Goal: Information Seeking & Learning: Learn about a topic

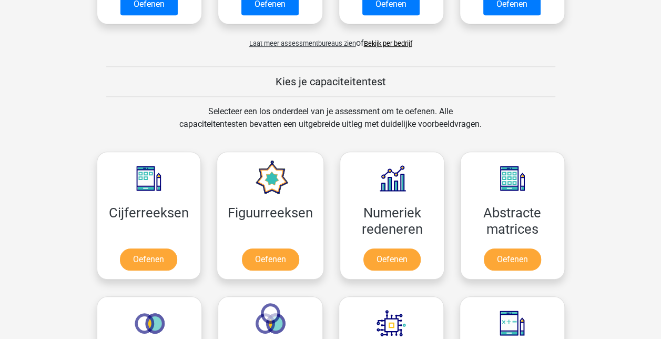
scroll to position [343, 0]
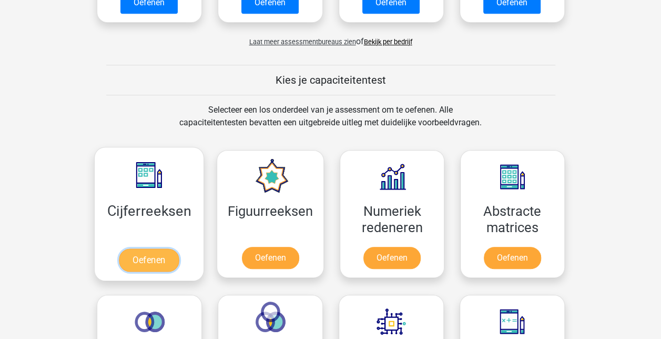
click at [163, 248] on link "Oefenen" at bounding box center [149, 259] width 60 height 23
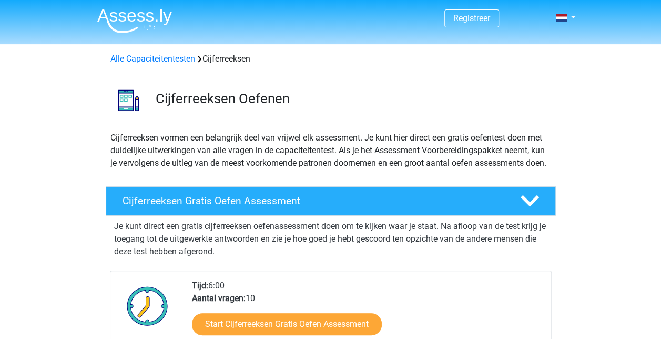
click at [464, 16] on link "Registreer" at bounding box center [471, 18] width 37 height 10
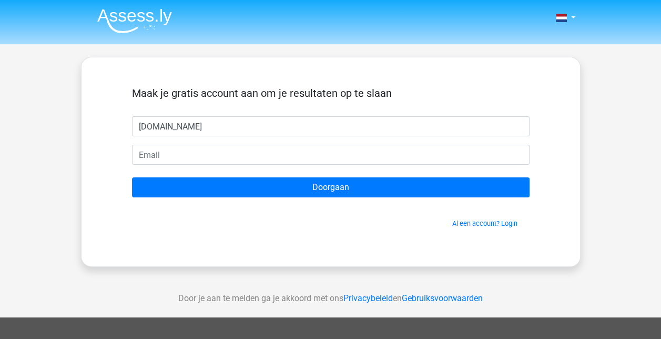
type input "wani12live.nl"
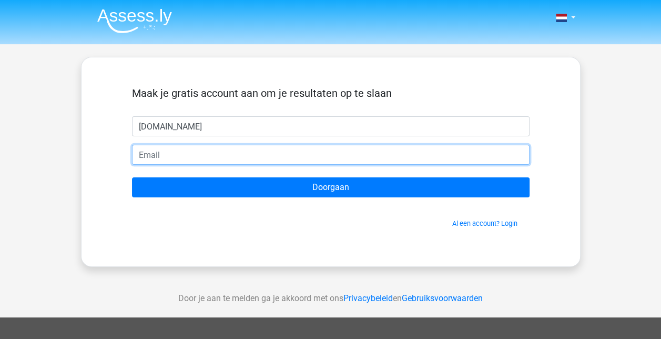
click at [360, 158] on input "email" at bounding box center [331, 155] width 398 height 20
type input "wani12@live.nl"
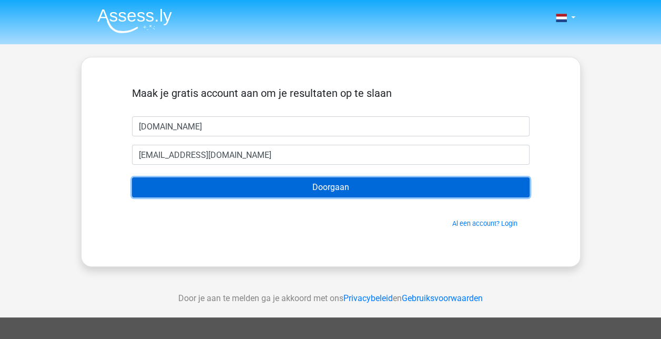
click at [212, 186] on input "Doorgaan" at bounding box center [331, 187] width 398 height 20
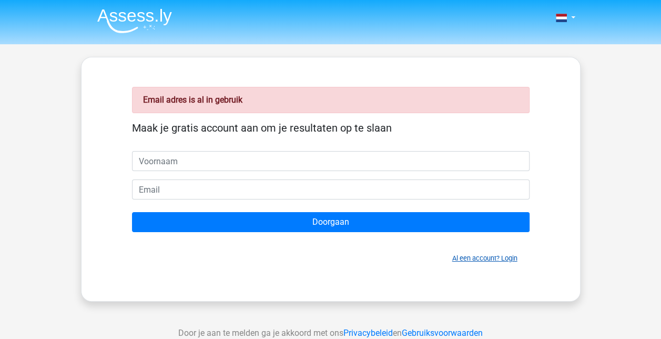
click at [507, 254] on link "Al een account? Login" at bounding box center [484, 258] width 65 height 8
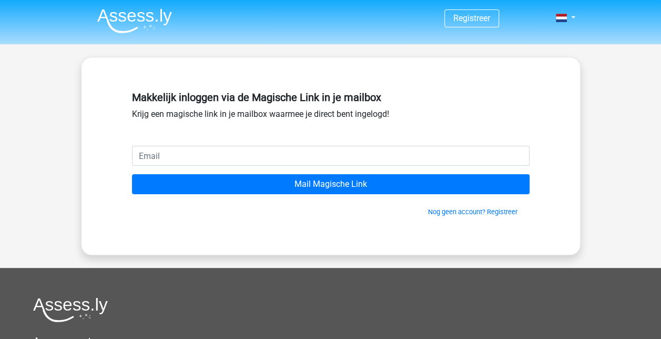
click at [355, 197] on div "Nog geen account? Registreer" at bounding box center [331, 205] width 398 height 23
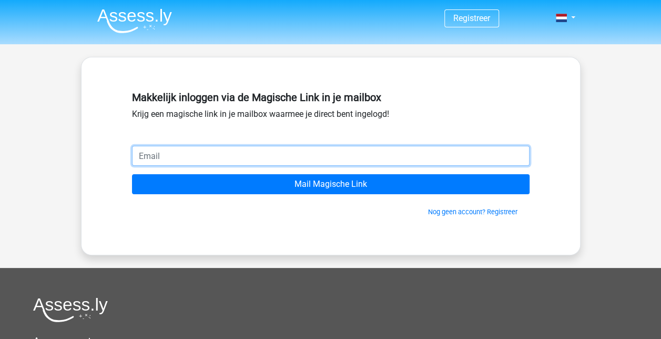
click at [330, 153] on input "email" at bounding box center [331, 156] width 398 height 20
type input "wani12@live.nl"
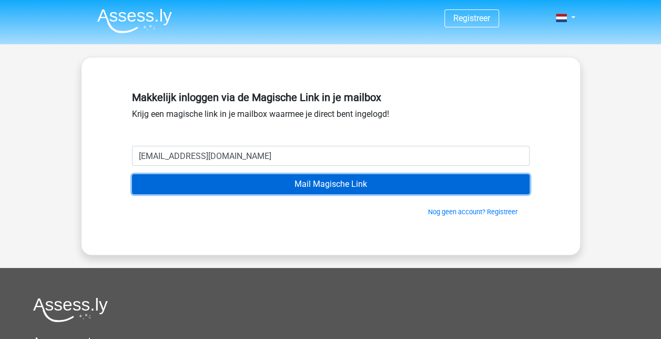
click at [194, 180] on input "Mail Magische Link" at bounding box center [331, 184] width 398 height 20
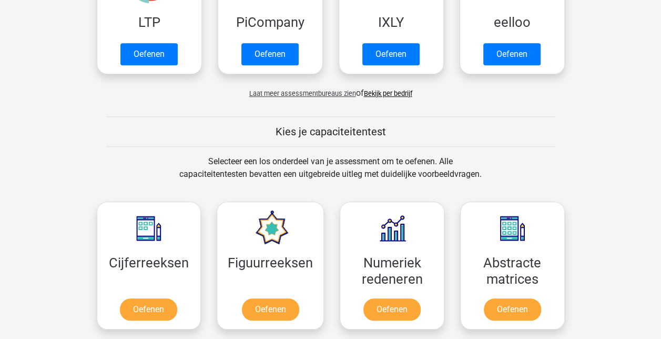
scroll to position [446, 0]
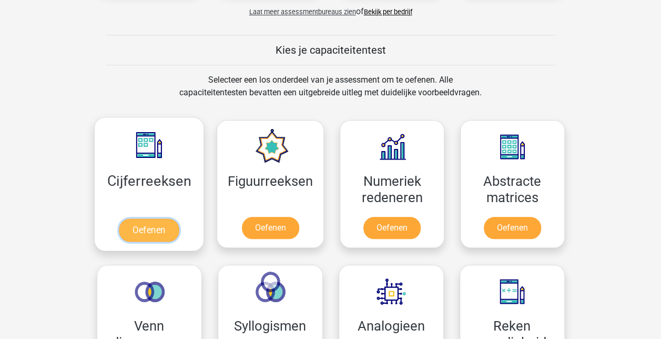
click at [156, 230] on link "Oefenen" at bounding box center [149, 229] width 60 height 23
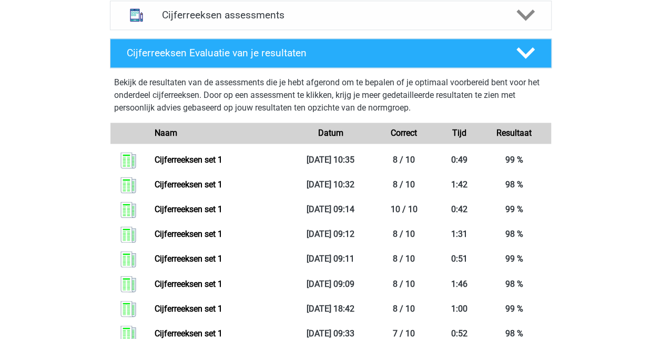
scroll to position [626, 0]
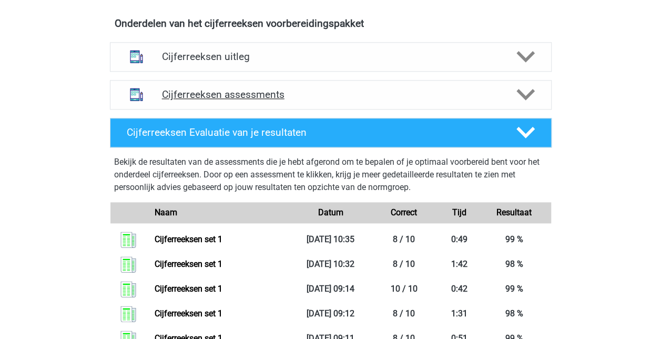
click at [541, 104] on div at bounding box center [524, 94] width 35 height 18
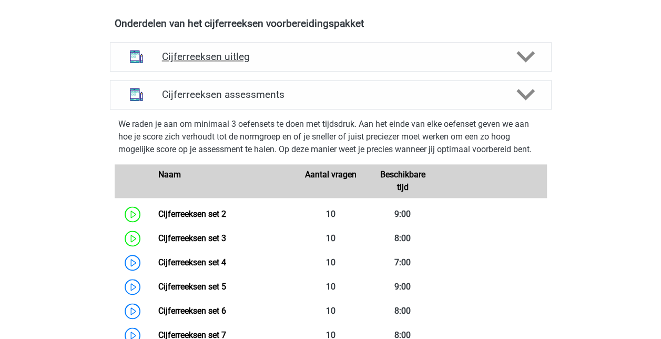
click at [532, 72] on div "Cijferreeksen uitleg" at bounding box center [331, 56] width 442 height 29
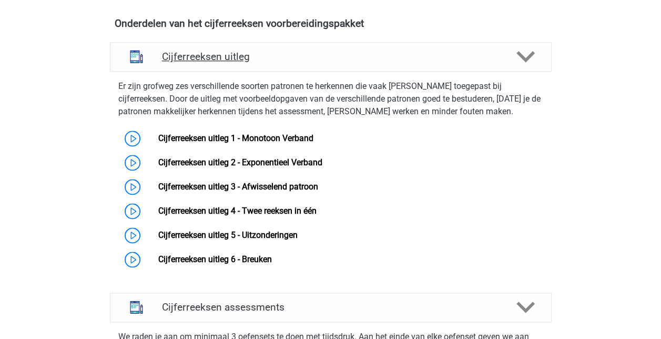
click at [529, 72] on div "Cijferreeksen uitleg" at bounding box center [331, 56] width 442 height 29
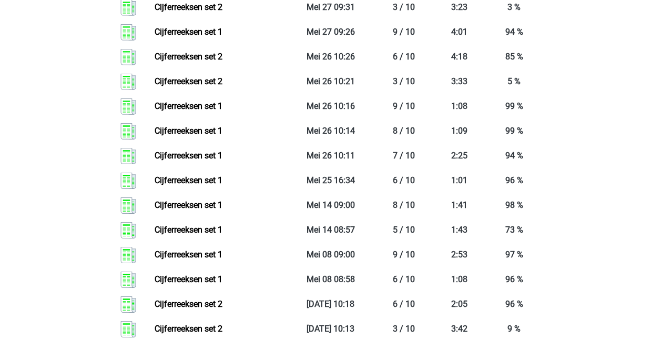
scroll to position [0, 0]
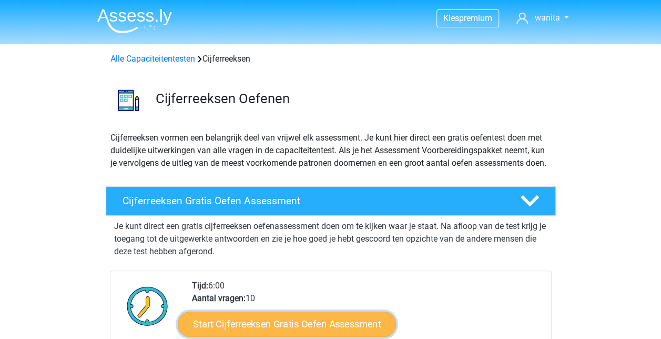
click at [301, 332] on link "Start Cijferreeksen Gratis Oefen Assessment" at bounding box center [287, 323] width 218 height 25
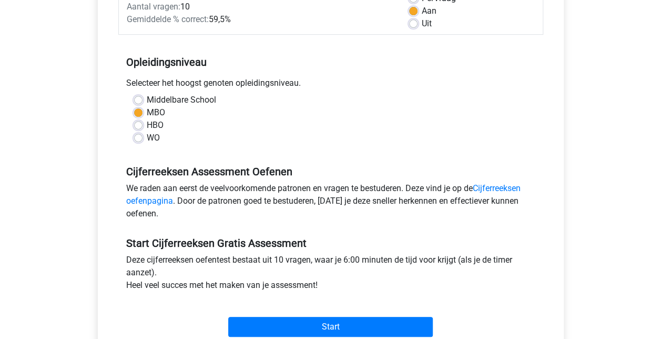
scroll to position [253, 0]
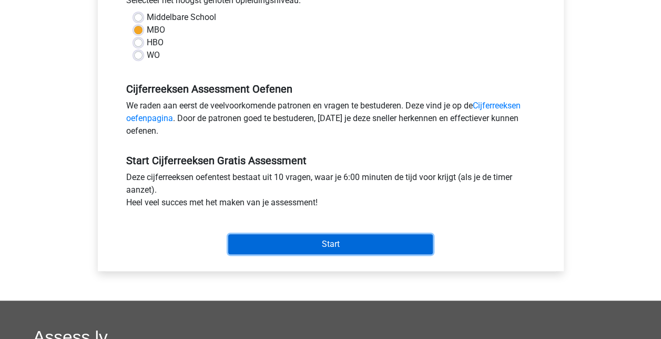
click at [279, 240] on input "Start" at bounding box center [330, 244] width 205 height 20
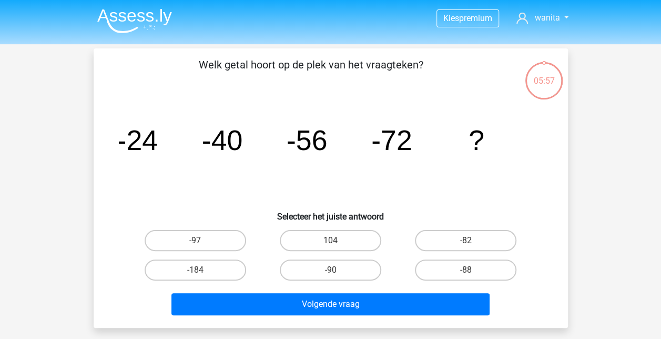
scroll to position [15, 0]
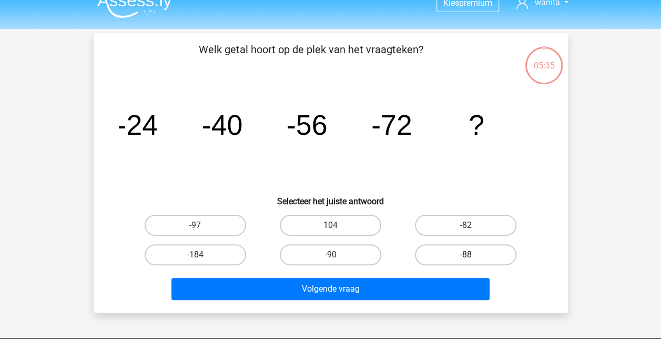
click at [439, 262] on label "-88" at bounding box center [465, 254] width 101 height 21
click at [466, 261] on input "-88" at bounding box center [469, 258] width 7 height 7
radio input "true"
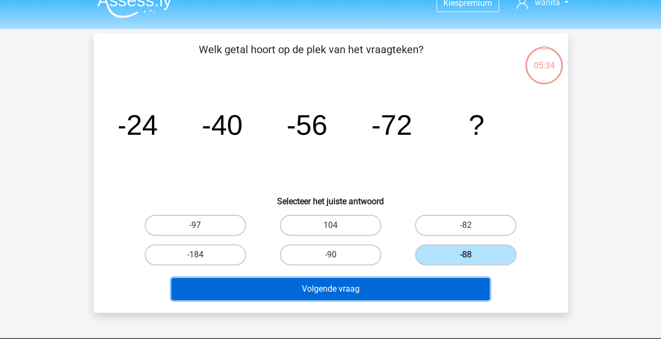
click at [430, 295] on button "Volgende vraag" at bounding box center [330, 289] width 318 height 22
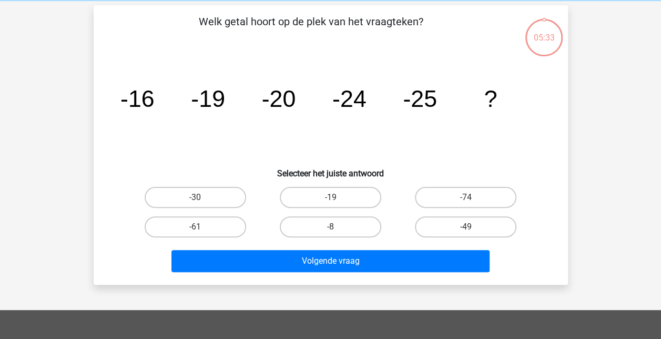
scroll to position [48, 0]
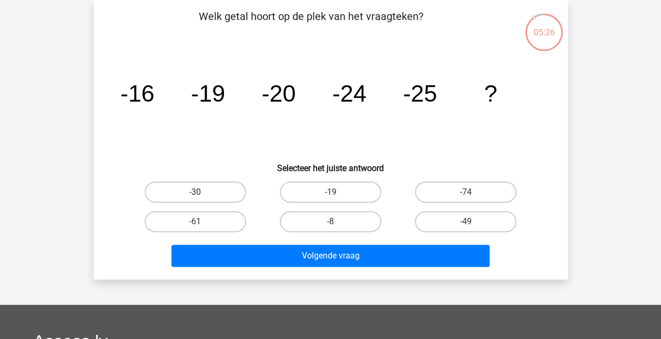
click at [227, 185] on label "-30" at bounding box center [195, 191] width 101 height 21
click at [202, 192] on input "-30" at bounding box center [198, 195] width 7 height 7
radio input "true"
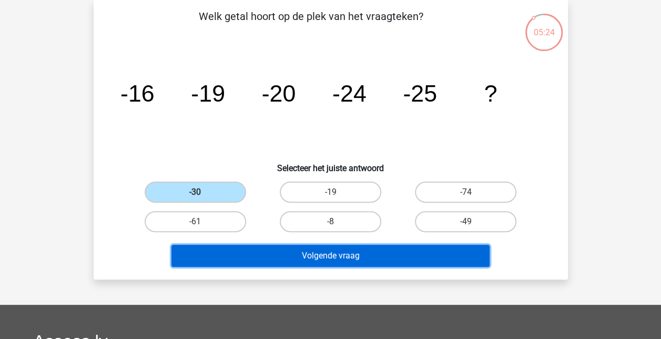
click at [252, 257] on button "Volgende vraag" at bounding box center [330, 256] width 318 height 22
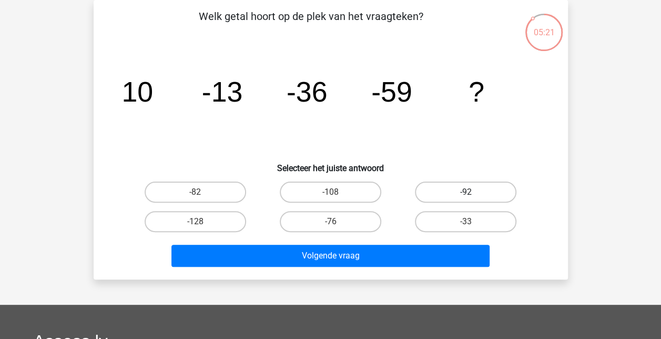
click at [439, 184] on label "-92" at bounding box center [465, 191] width 101 height 21
click at [466, 192] on input "-92" at bounding box center [469, 195] width 7 height 7
radio input "true"
click at [440, 224] on label "-33" at bounding box center [465, 221] width 101 height 21
click at [466, 224] on input "-33" at bounding box center [469, 224] width 7 height 7
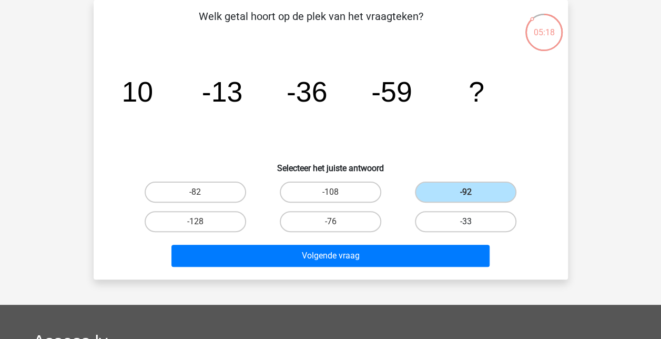
radio input "true"
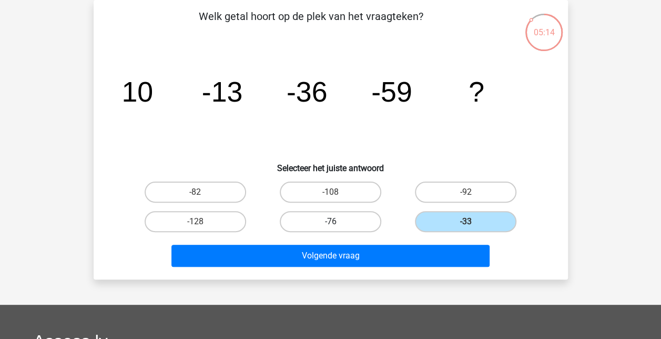
click at [310, 230] on label "-76" at bounding box center [330, 221] width 101 height 21
click at [330, 228] on input "-76" at bounding box center [333, 224] width 7 height 7
radio input "true"
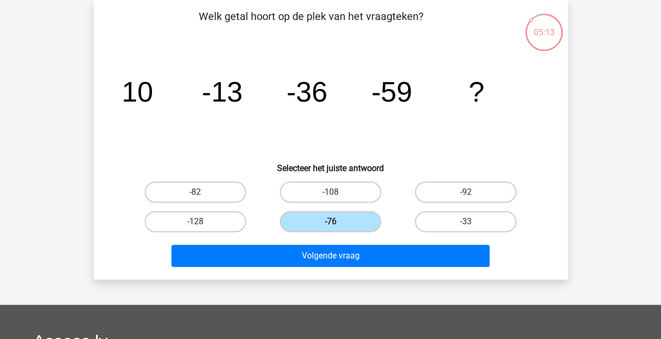
click at [307, 274] on div "Welk getal hoort op de plek van het vraagteken? image/svg+xml 10 -13 -36 -59 ? …" at bounding box center [331, 139] width 474 height 279
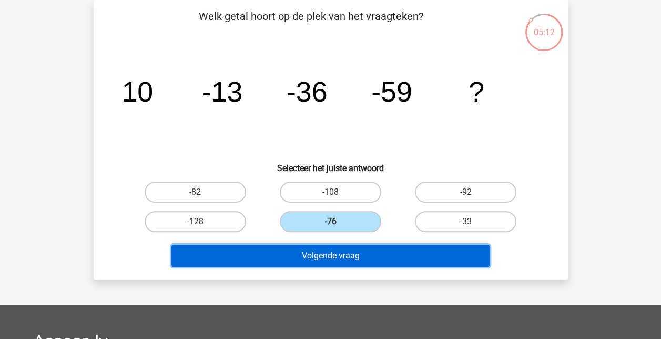
click at [303, 266] on button "Volgende vraag" at bounding box center [330, 256] width 318 height 22
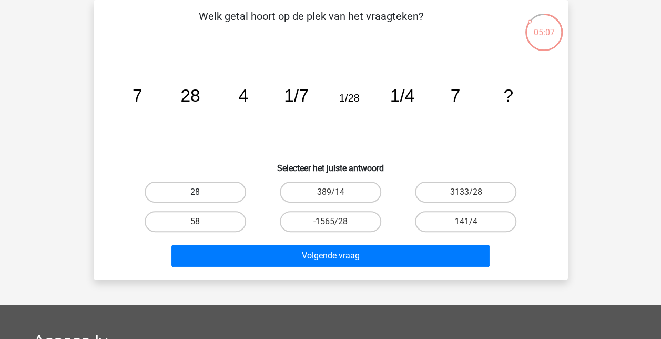
click at [232, 192] on label "28" at bounding box center [195, 191] width 101 height 21
click at [202, 192] on input "28" at bounding box center [198, 195] width 7 height 7
radio input "true"
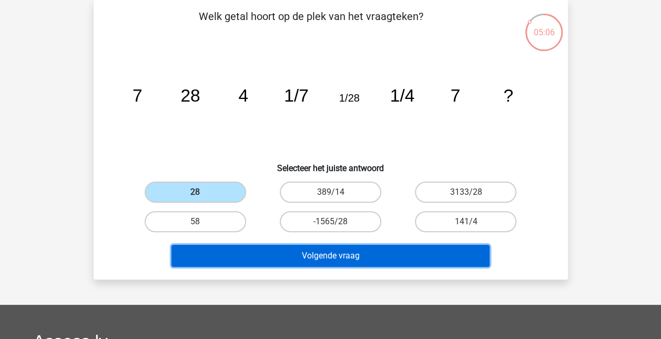
click at [259, 259] on button "Volgende vraag" at bounding box center [330, 256] width 318 height 22
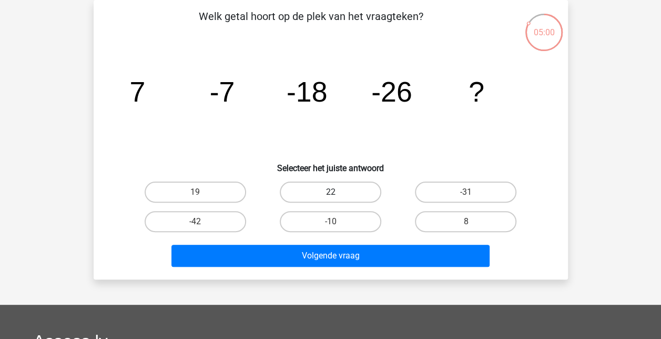
click at [322, 198] on label "22" at bounding box center [330, 191] width 101 height 21
click at [330, 198] on input "22" at bounding box center [333, 195] width 7 height 7
radio input "true"
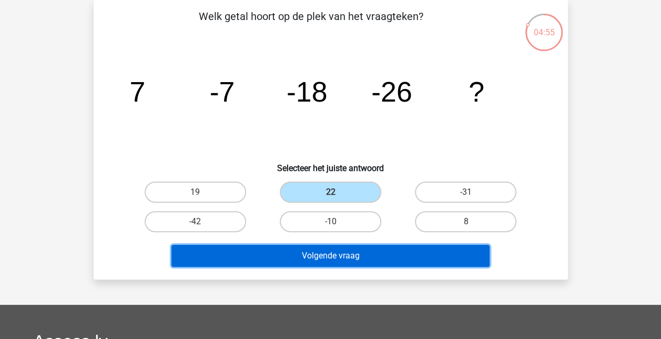
click at [321, 253] on button "Volgende vraag" at bounding box center [330, 256] width 318 height 22
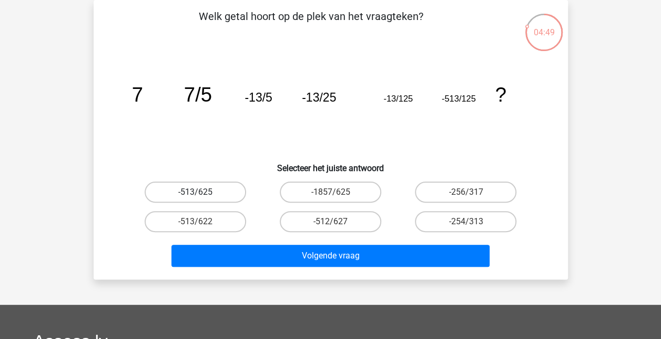
click at [221, 192] on label "-513/625" at bounding box center [195, 191] width 101 height 21
click at [202, 192] on input "-513/625" at bounding box center [198, 195] width 7 height 7
radio input "true"
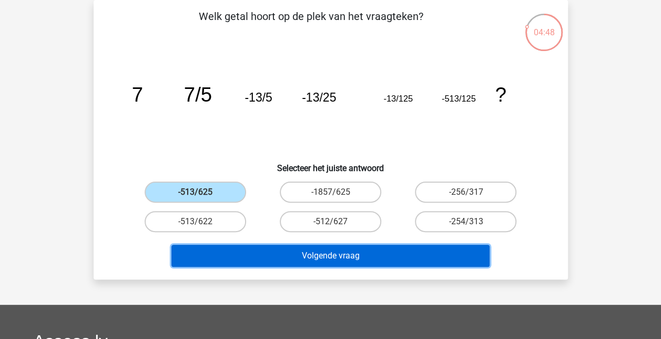
click at [228, 253] on button "Volgende vraag" at bounding box center [330, 256] width 318 height 22
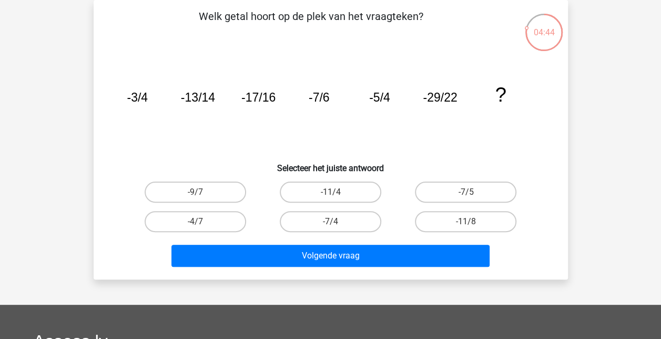
click at [322, 203] on div "-11/4" at bounding box center [330, 191] width 135 height 29
click at [317, 189] on label "-11/4" at bounding box center [330, 191] width 101 height 21
click at [330, 192] on input "-11/4" at bounding box center [333, 195] width 7 height 7
radio input "true"
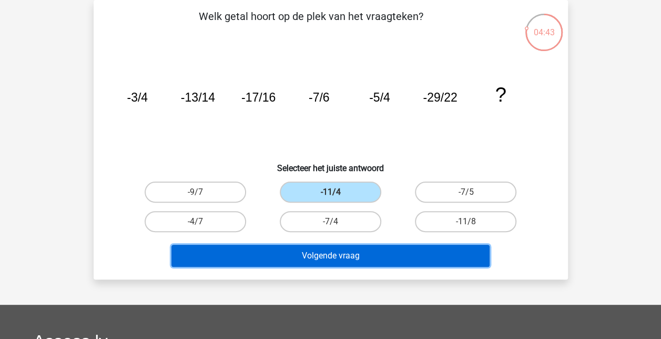
click at [313, 252] on button "Volgende vraag" at bounding box center [330, 256] width 318 height 22
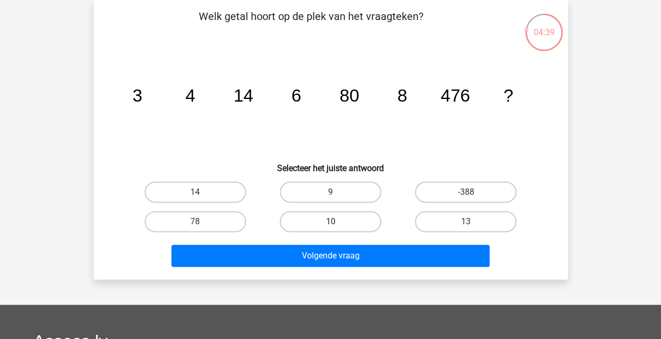
click at [318, 227] on label "10" at bounding box center [330, 221] width 101 height 21
click at [330, 227] on input "10" at bounding box center [333, 224] width 7 height 7
radio input "true"
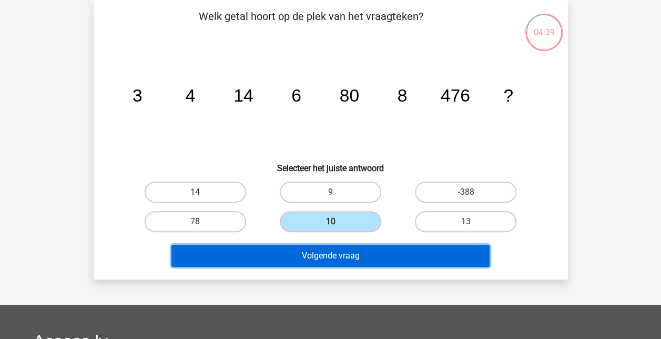
click at [319, 253] on button "Volgende vraag" at bounding box center [330, 256] width 318 height 22
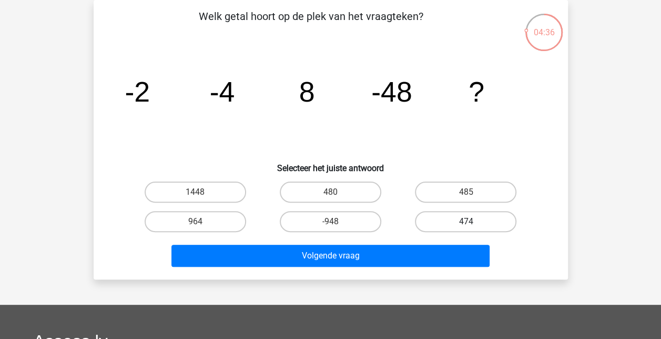
click at [477, 212] on label "474" at bounding box center [465, 221] width 101 height 21
click at [473, 221] on input "474" at bounding box center [469, 224] width 7 height 7
radio input "true"
click at [465, 192] on label "485" at bounding box center [465, 191] width 101 height 21
click at [466, 192] on input "485" at bounding box center [469, 195] width 7 height 7
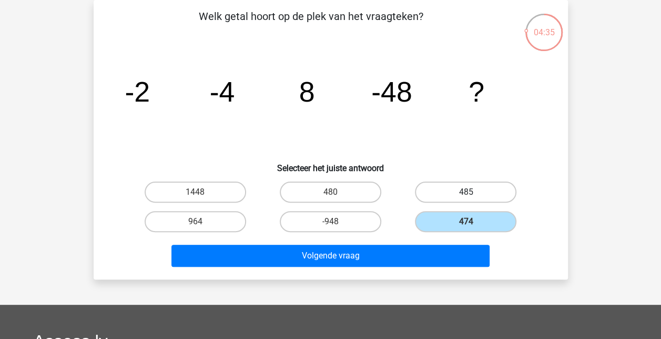
radio input "true"
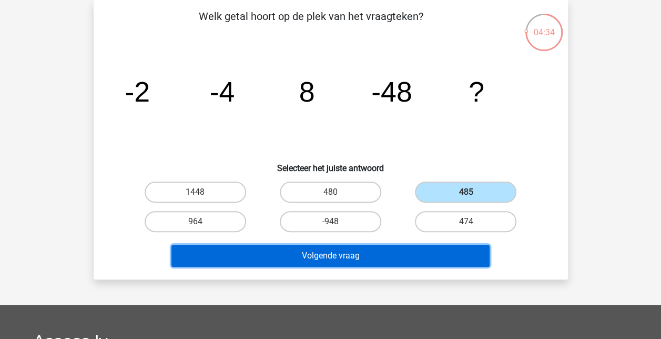
click at [359, 250] on button "Volgende vraag" at bounding box center [330, 256] width 318 height 22
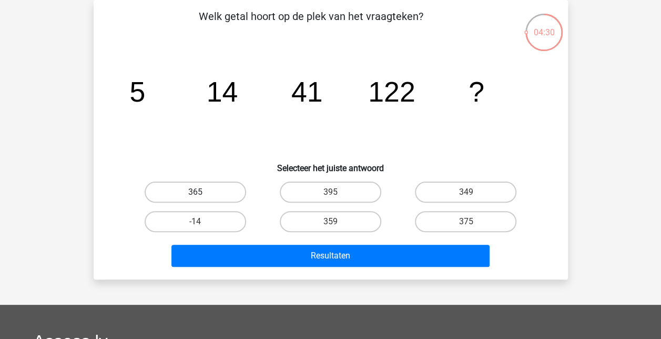
click at [227, 199] on label "365" at bounding box center [195, 191] width 101 height 21
click at [202, 199] on input "365" at bounding box center [198, 195] width 7 height 7
radio input "true"
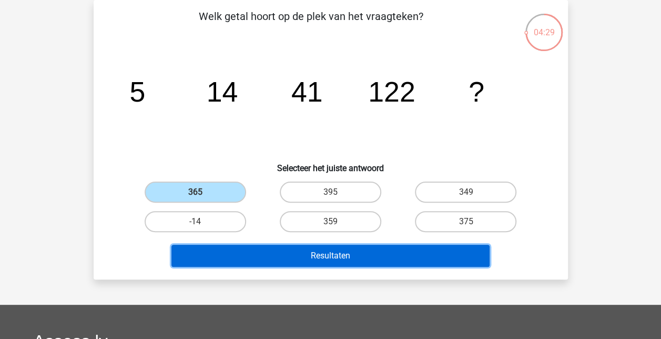
click at [248, 258] on button "Resultaten" at bounding box center [330, 256] width 318 height 22
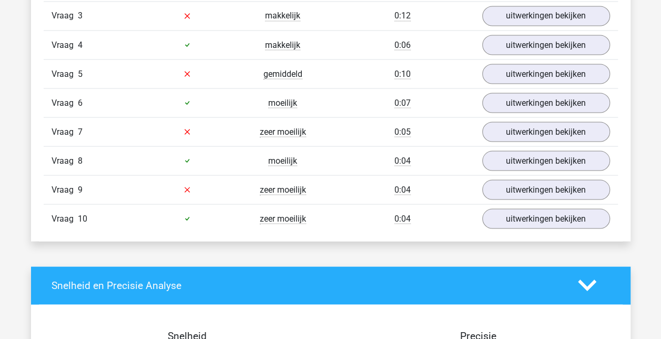
scroll to position [836, 0]
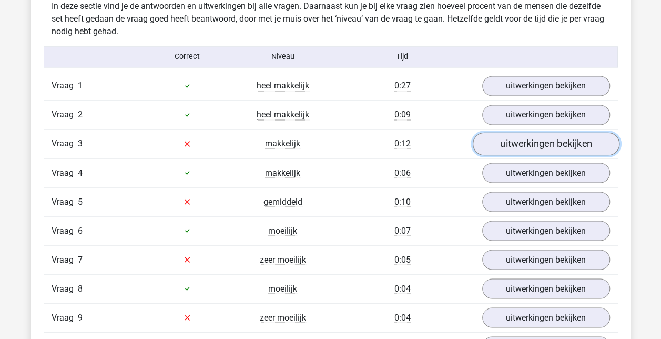
click at [517, 144] on link "uitwerkingen bekijken" at bounding box center [545, 143] width 147 height 23
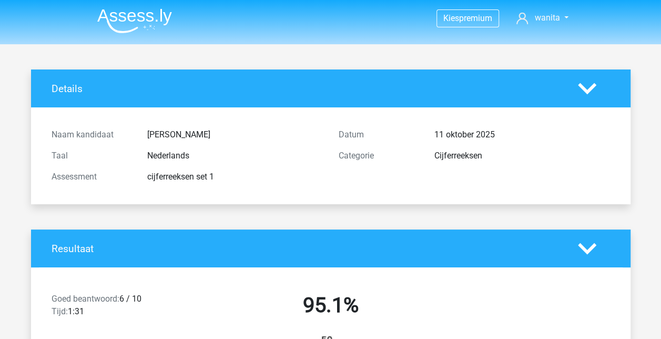
scroll to position [19, 0]
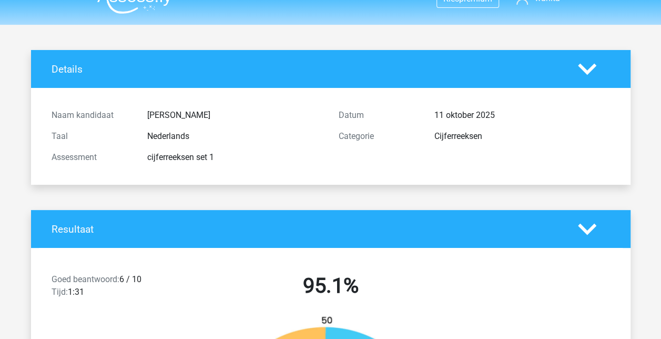
click at [588, 228] on icon at bounding box center [587, 229] width 18 height 18
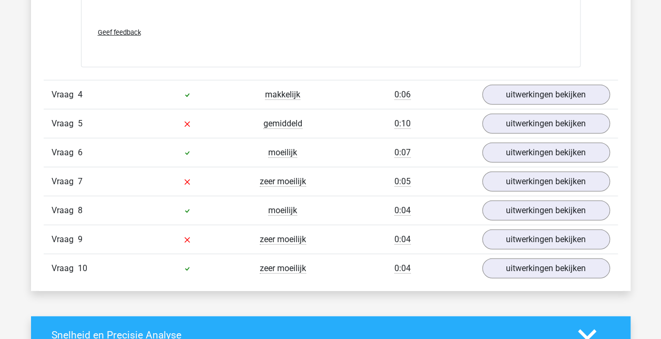
scroll to position [1290, 0]
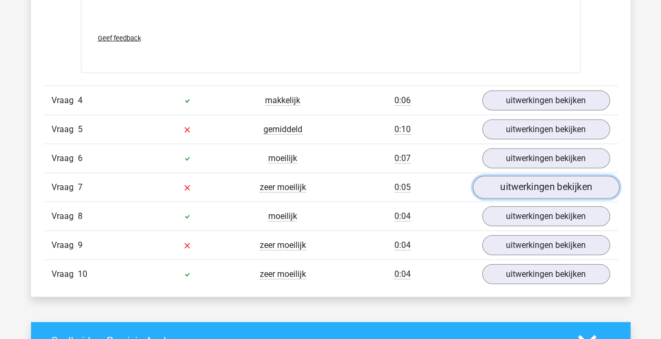
click at [555, 192] on link "uitwerkingen bekijken" at bounding box center [545, 187] width 147 height 23
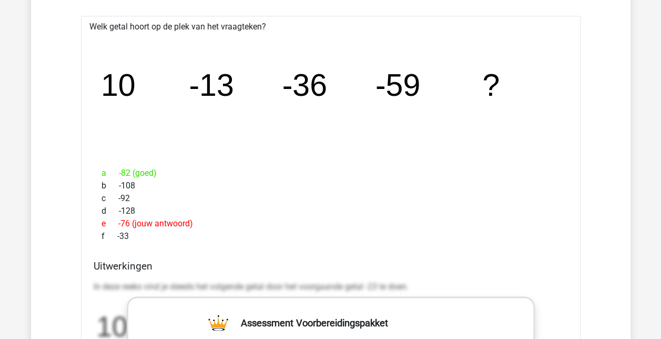
scroll to position [505, 0]
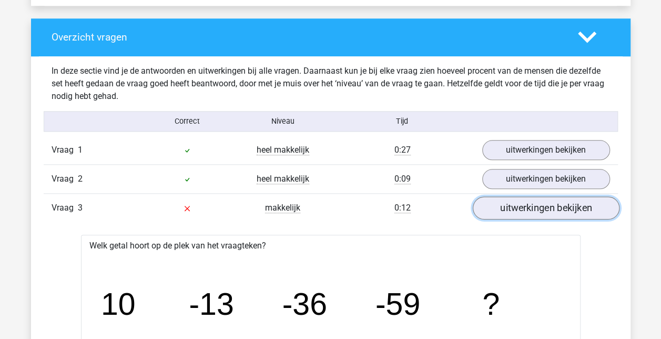
click at [556, 199] on link "uitwerkingen bekijken" at bounding box center [545, 207] width 147 height 23
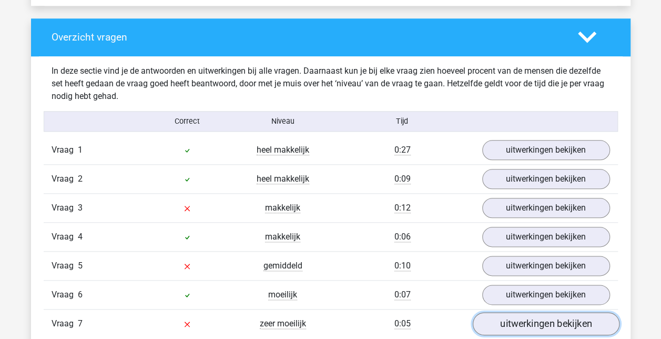
click at [517, 322] on link "uitwerkingen bekijken" at bounding box center [545, 323] width 147 height 23
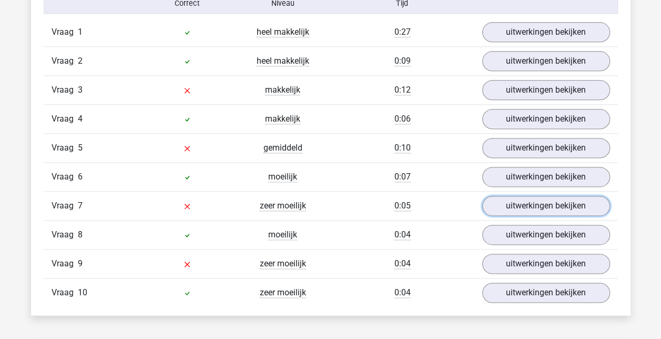
scroll to position [663, 0]
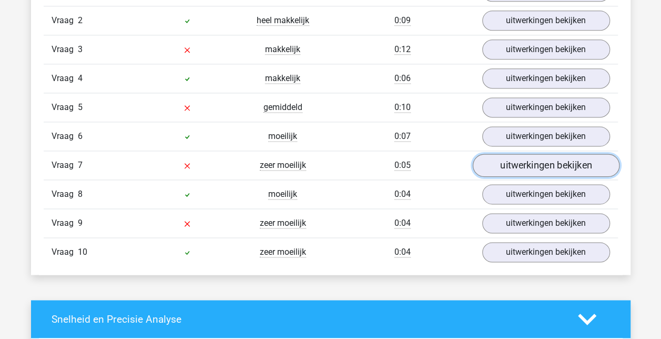
click at [521, 162] on link "uitwerkingen bekijken" at bounding box center [545, 165] width 147 height 23
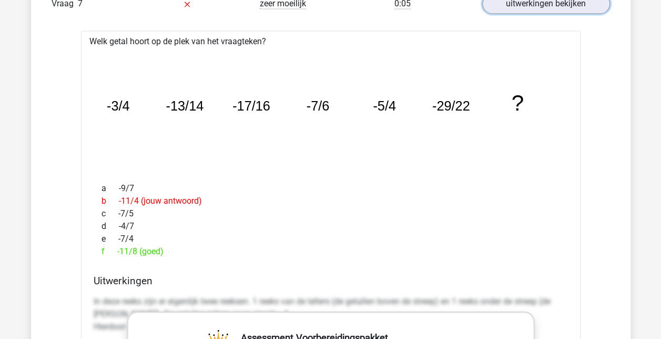
scroll to position [607, 0]
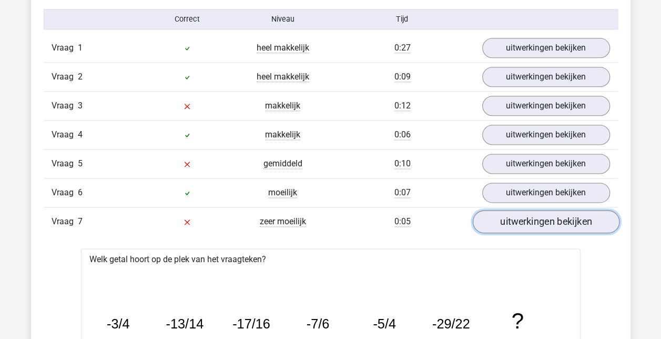
click at [547, 217] on link "uitwerkingen bekijken" at bounding box center [545, 221] width 147 height 23
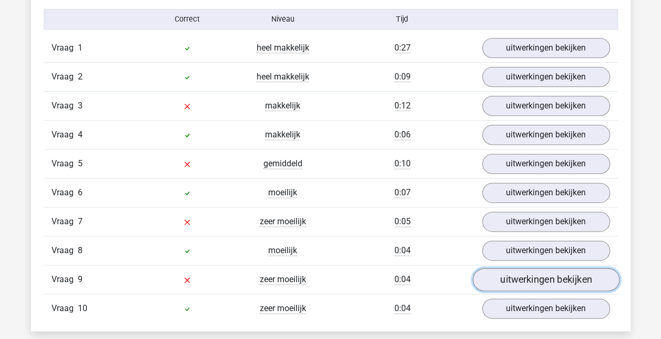
click at [507, 276] on link "uitwerkingen bekijken" at bounding box center [545, 279] width 147 height 23
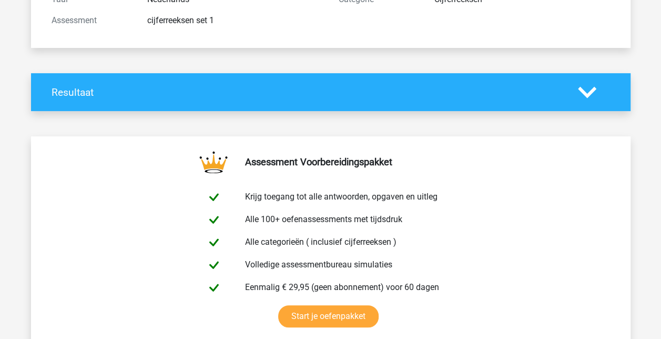
scroll to position [0, 0]
